Goal: Check status: Check status

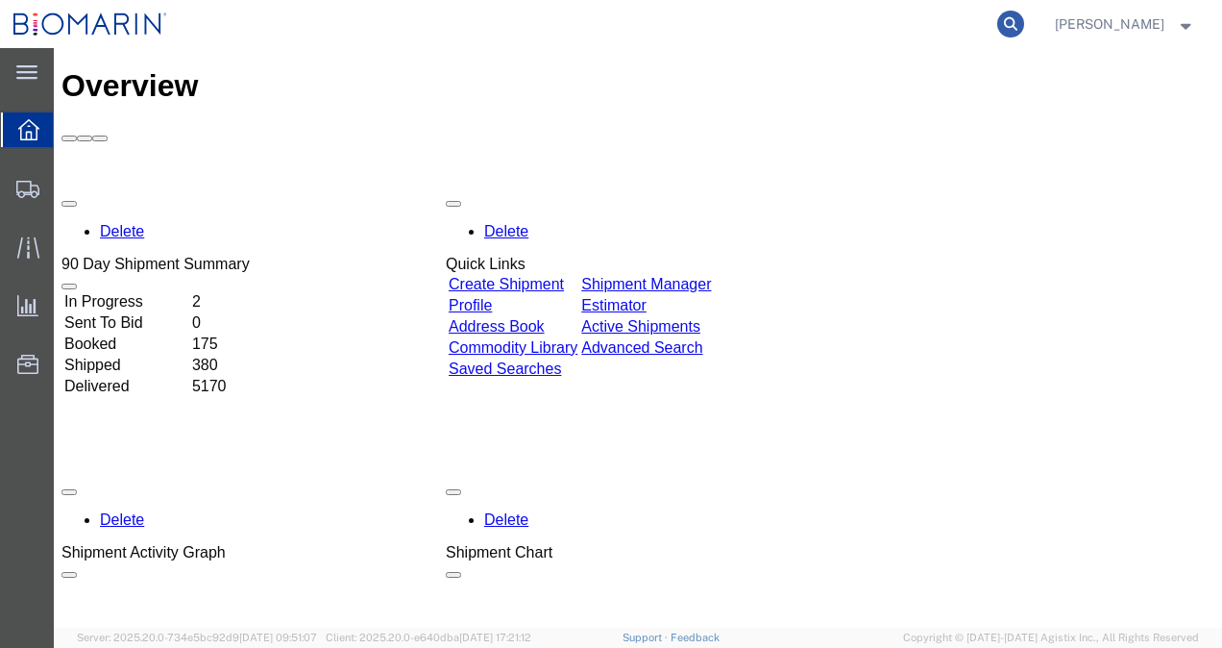
click at [1024, 19] on icon at bounding box center [1011, 24] width 27 height 27
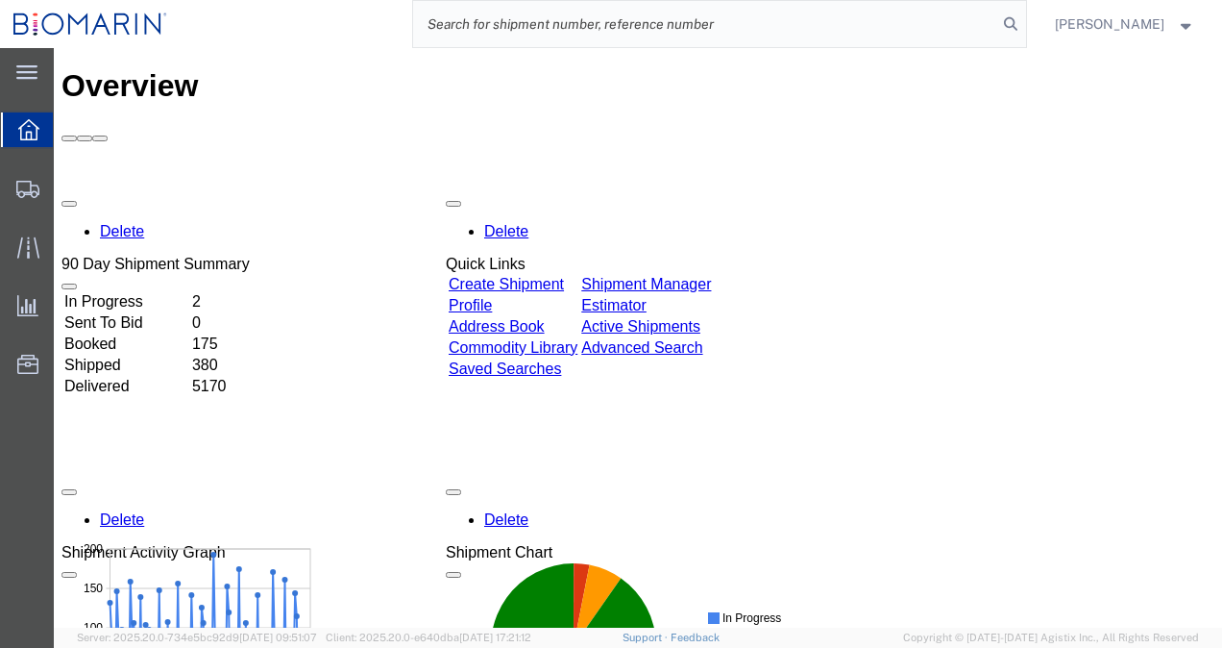
click at [754, 28] on input "search" at bounding box center [705, 24] width 584 height 46
paste input "0492474283"
type input "0492474283"
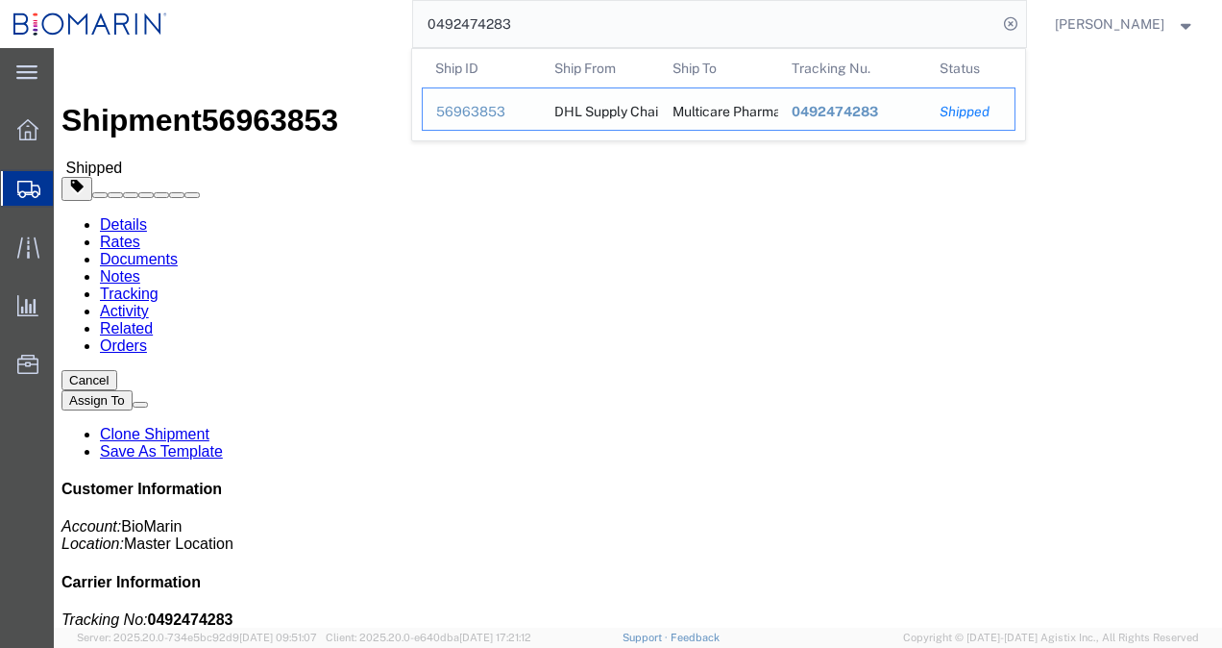
click at [846, 114] on span "0492474283" at bounding box center [834, 111] width 86 height 15
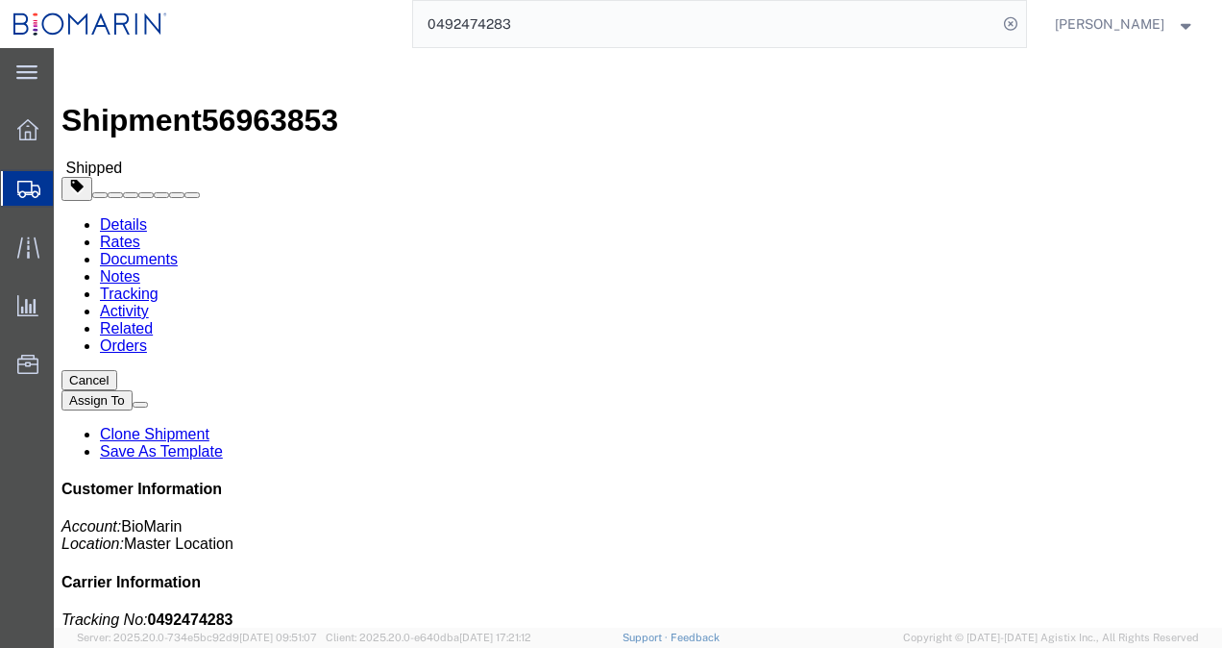
click div "Shipment Detail Ship From DHL Supply Chain C/O Biomarin (DHL Supply Chain C/O B…"
